Goal: Find specific page/section: Find specific page/section

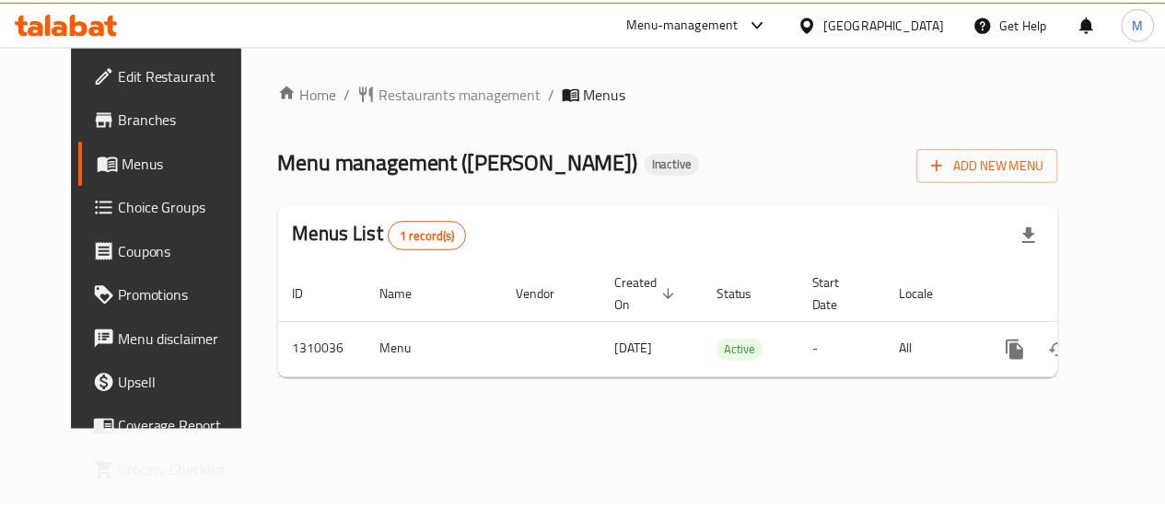
scroll to position [0, 6]
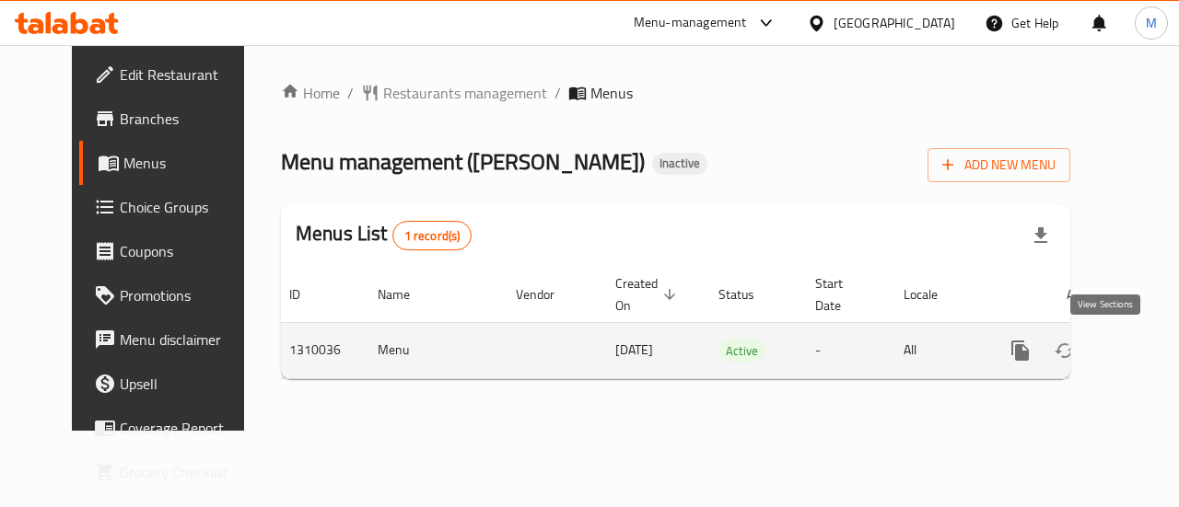
click at [1145, 347] on icon "enhanced table" at bounding box center [1153, 351] width 17 height 17
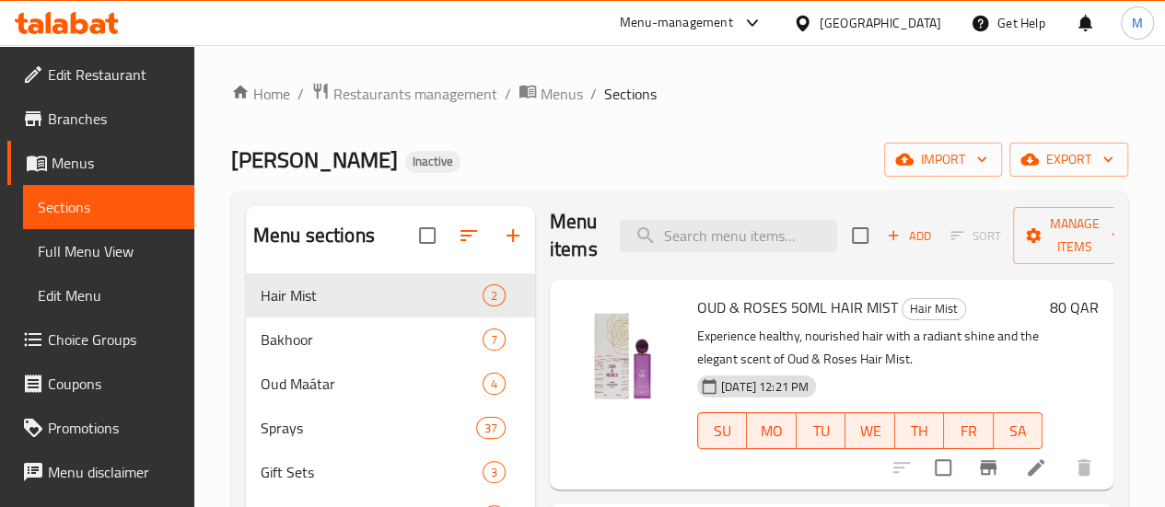
click at [812, 23] on icon at bounding box center [802, 23] width 19 height 19
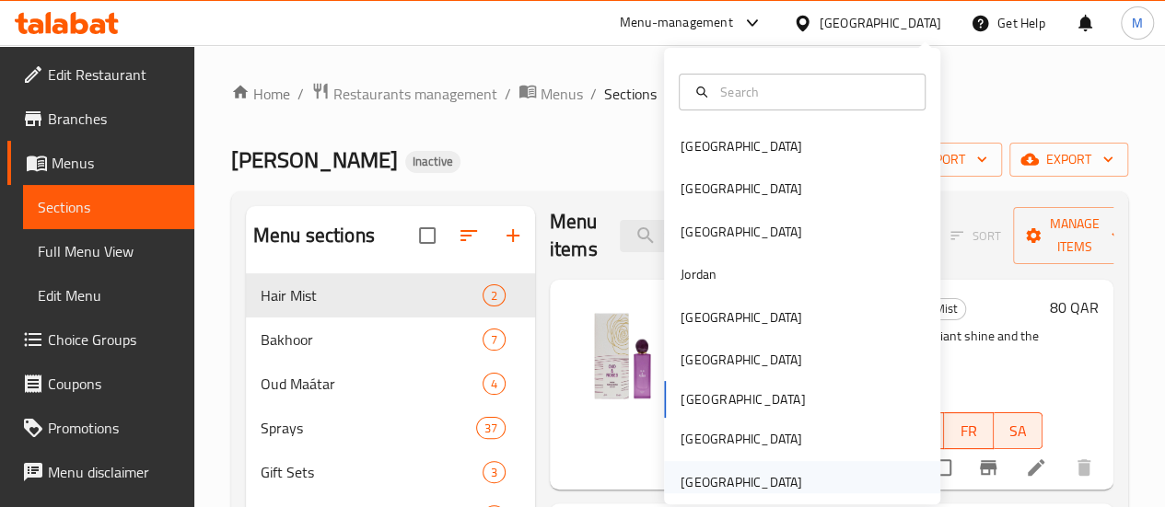
click at [720, 472] on div "[GEOGRAPHIC_DATA]" at bounding box center [741, 482] width 122 height 20
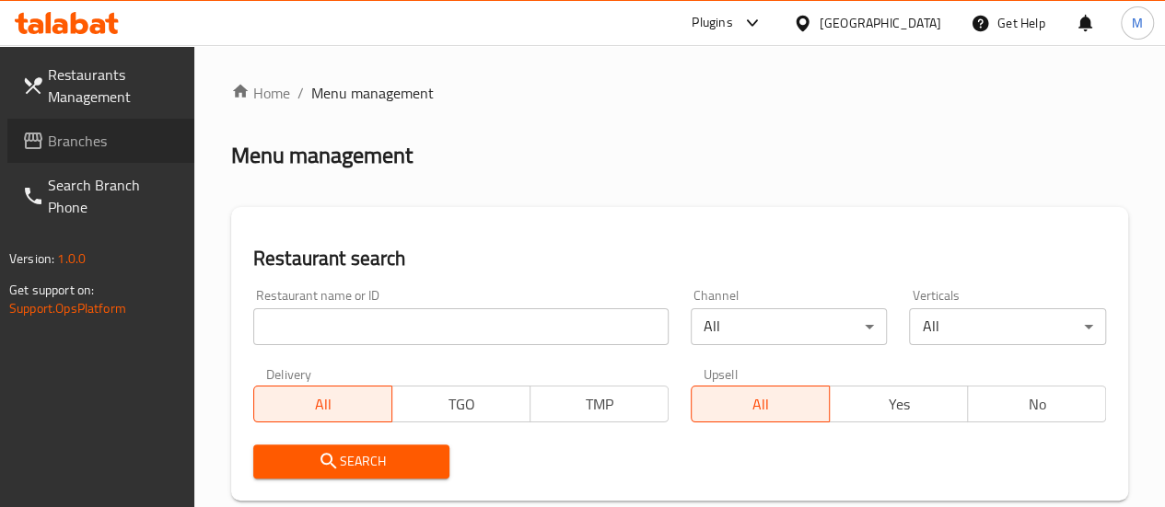
click at [87, 148] on span "Branches" at bounding box center [114, 141] width 132 height 22
